Goal: Task Accomplishment & Management: Use online tool/utility

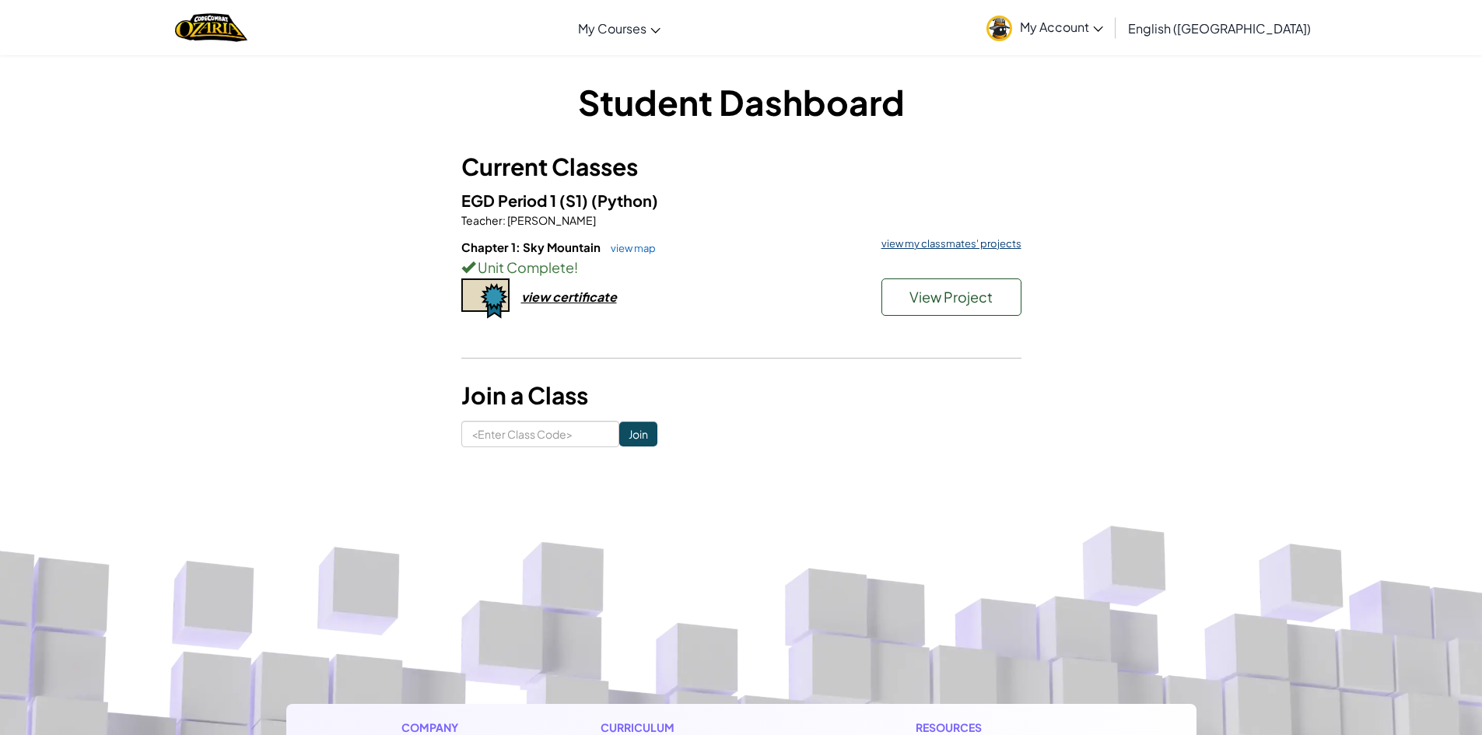
click at [888, 239] on link "view my classmates' projects" at bounding box center [948, 244] width 148 height 10
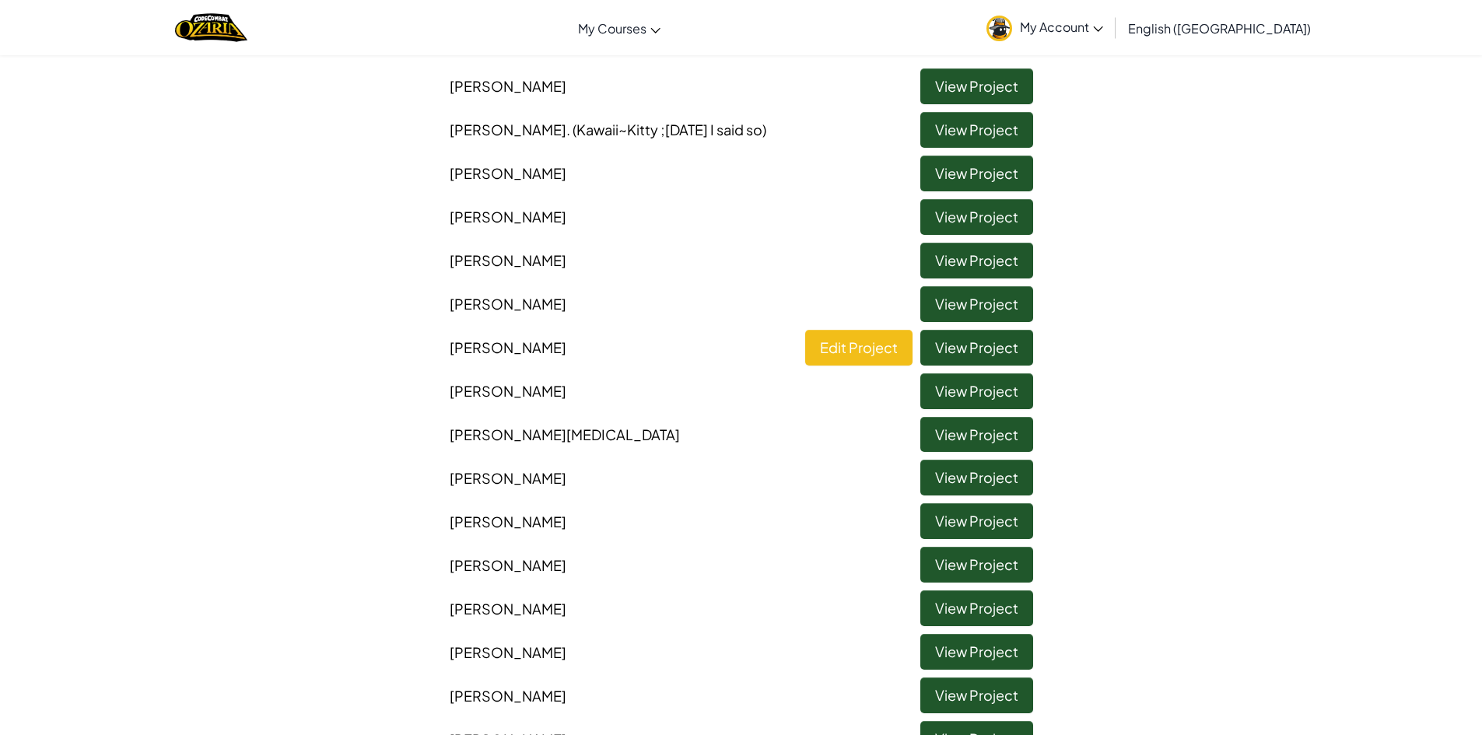
scroll to position [311, 0]
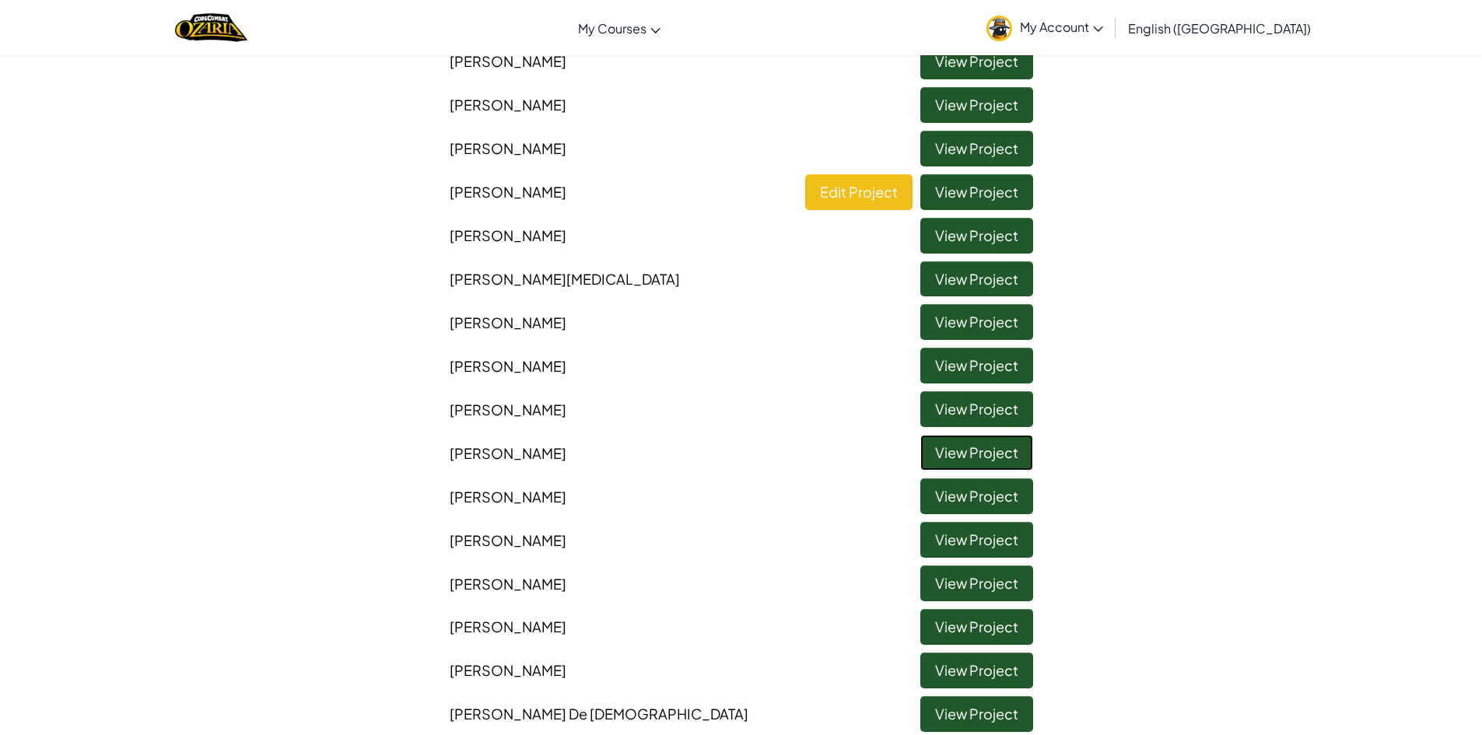
click at [971, 451] on link "View Project" at bounding box center [977, 453] width 113 height 36
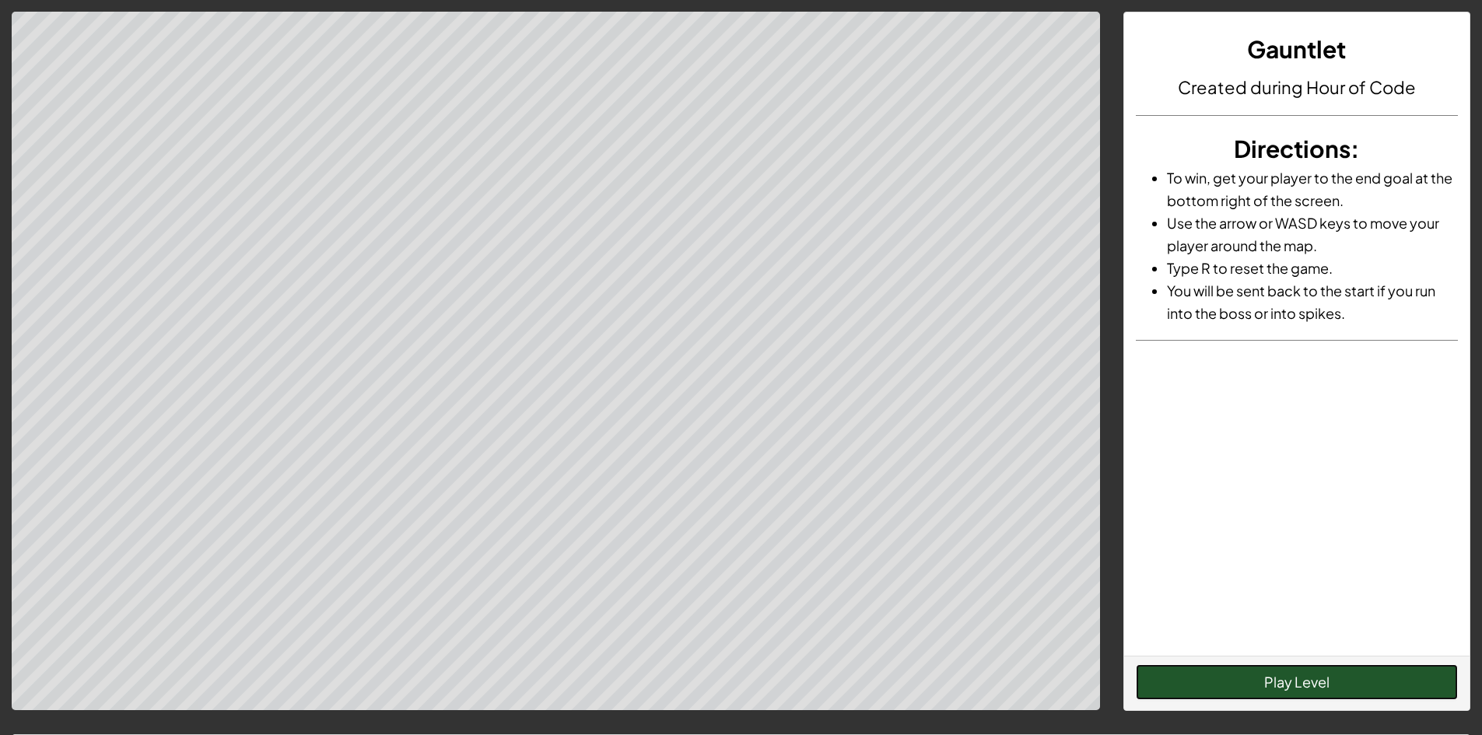
click at [1285, 674] on button "Play Level" at bounding box center [1297, 683] width 322 height 36
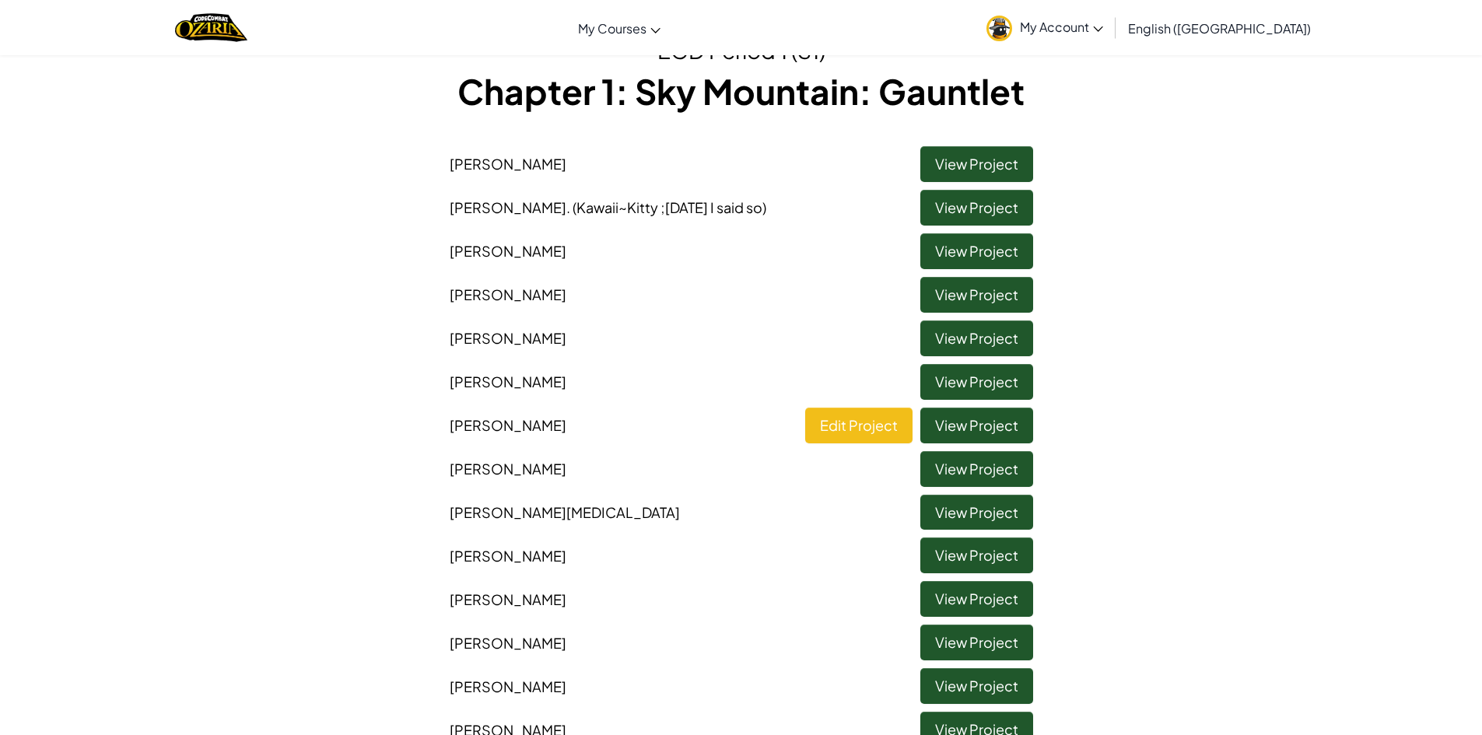
scroll to position [156, 0]
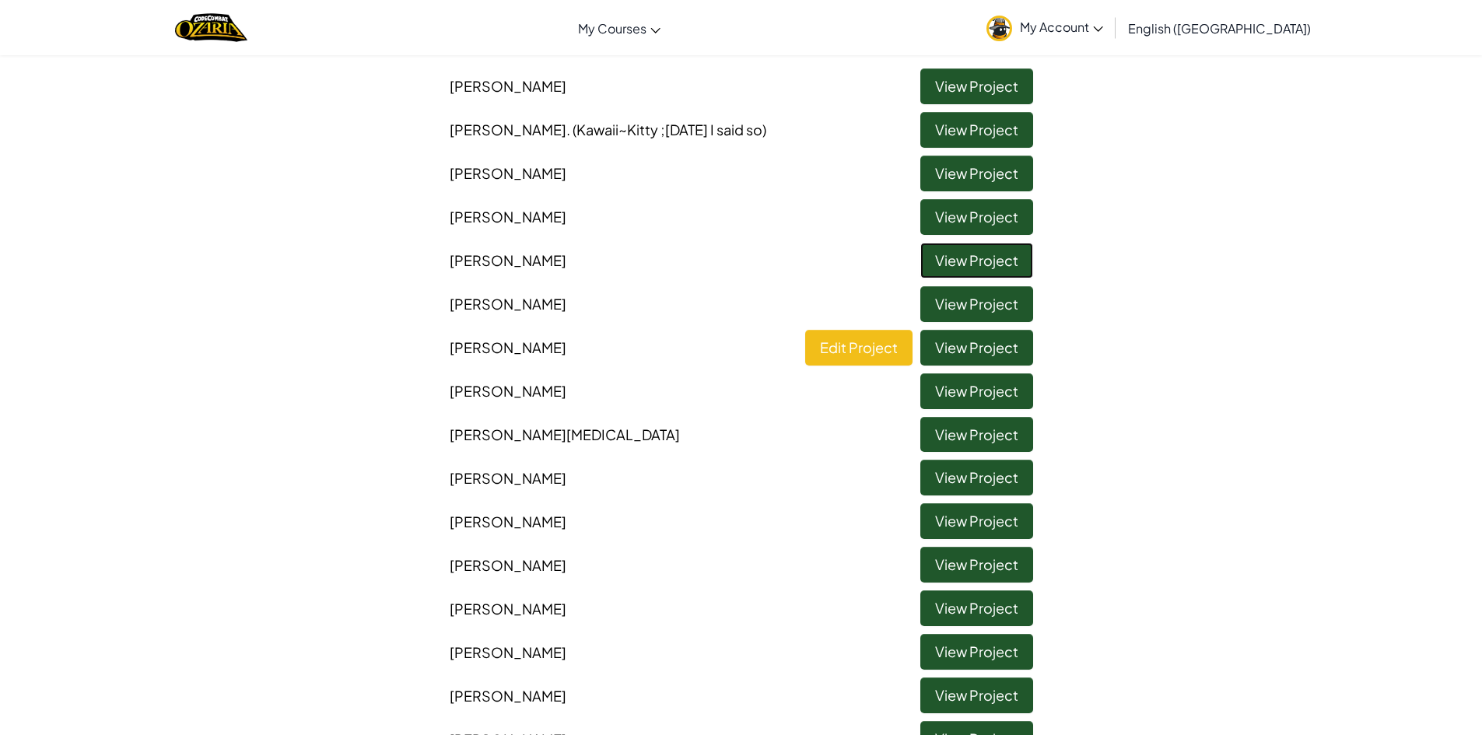
click at [976, 267] on link "View Project" at bounding box center [977, 261] width 113 height 36
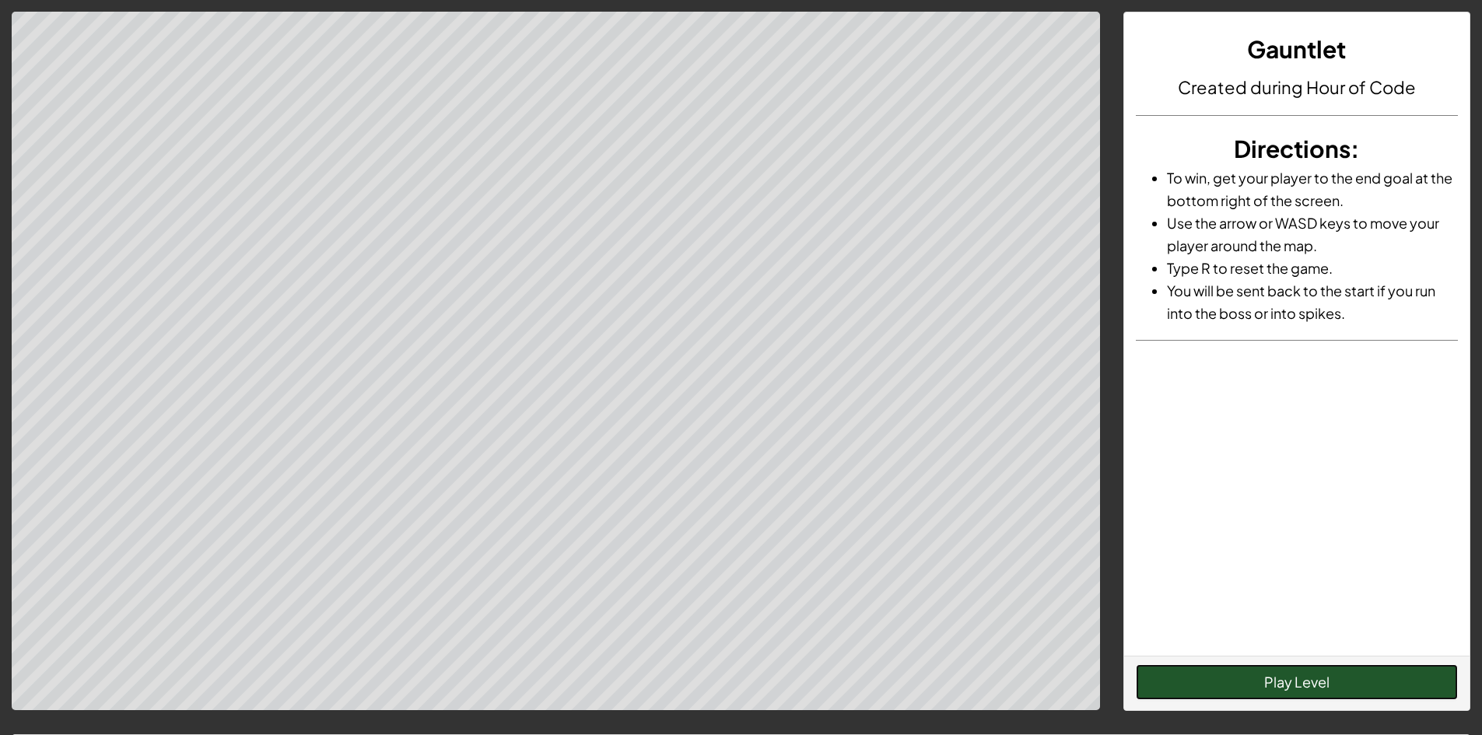
click at [1308, 669] on button "Play Level" at bounding box center [1297, 683] width 322 height 36
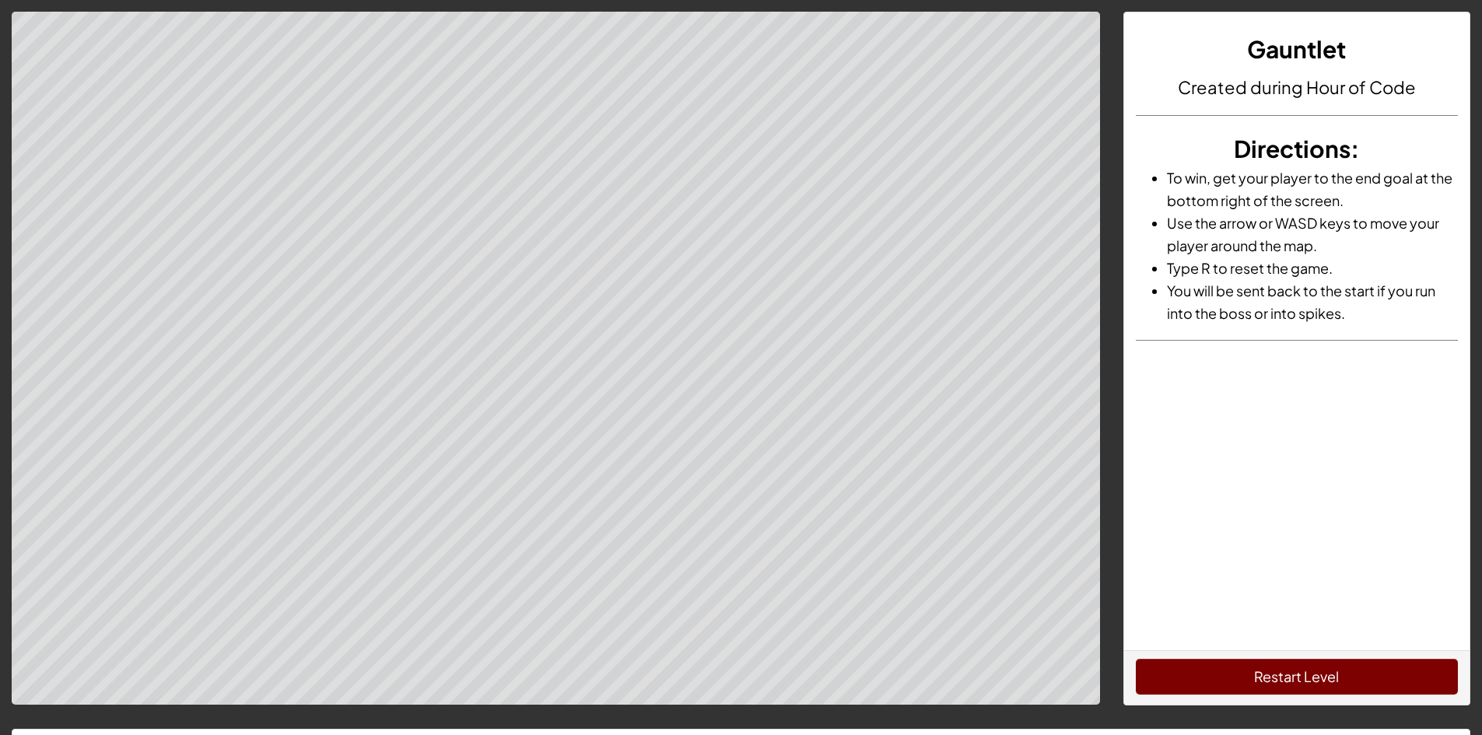
scroll to position [78, 0]
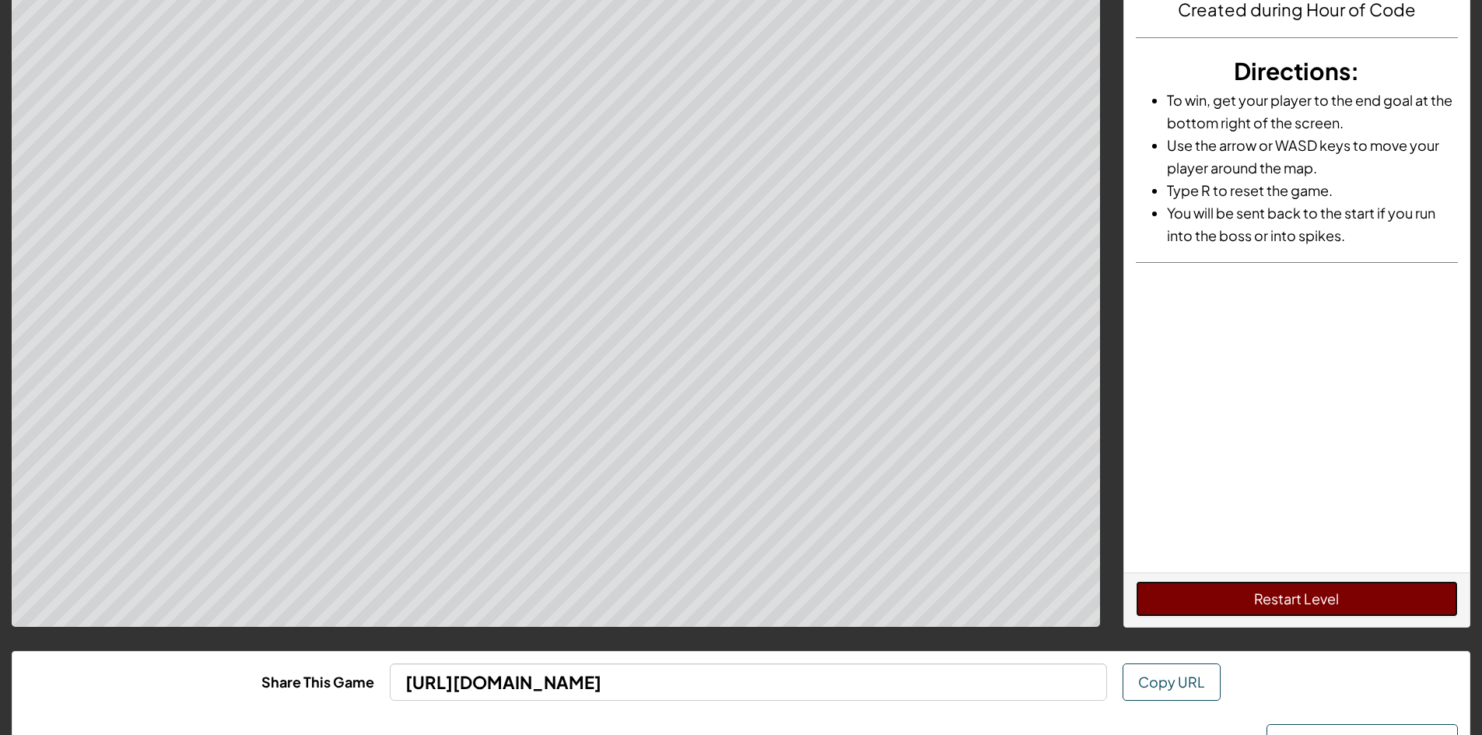
click at [1279, 594] on button "Restart Level" at bounding box center [1297, 599] width 322 height 36
